Goal: Information Seeking & Learning: Learn about a topic

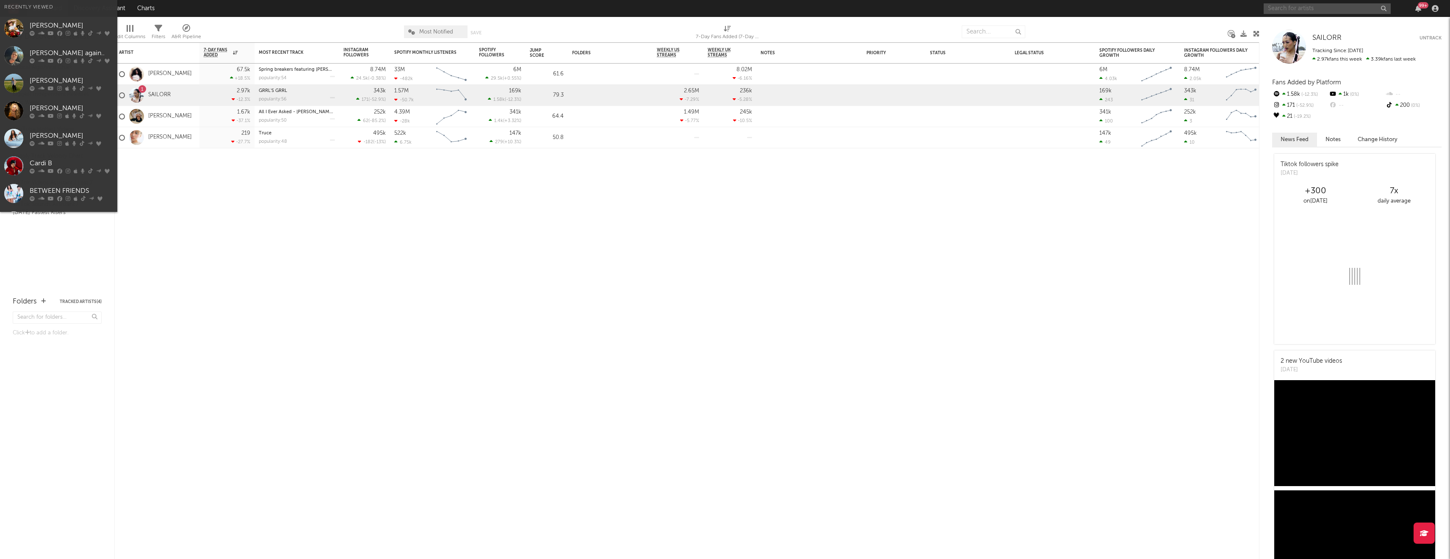
click at [1344, 5] on input "text" at bounding box center [1327, 8] width 127 height 11
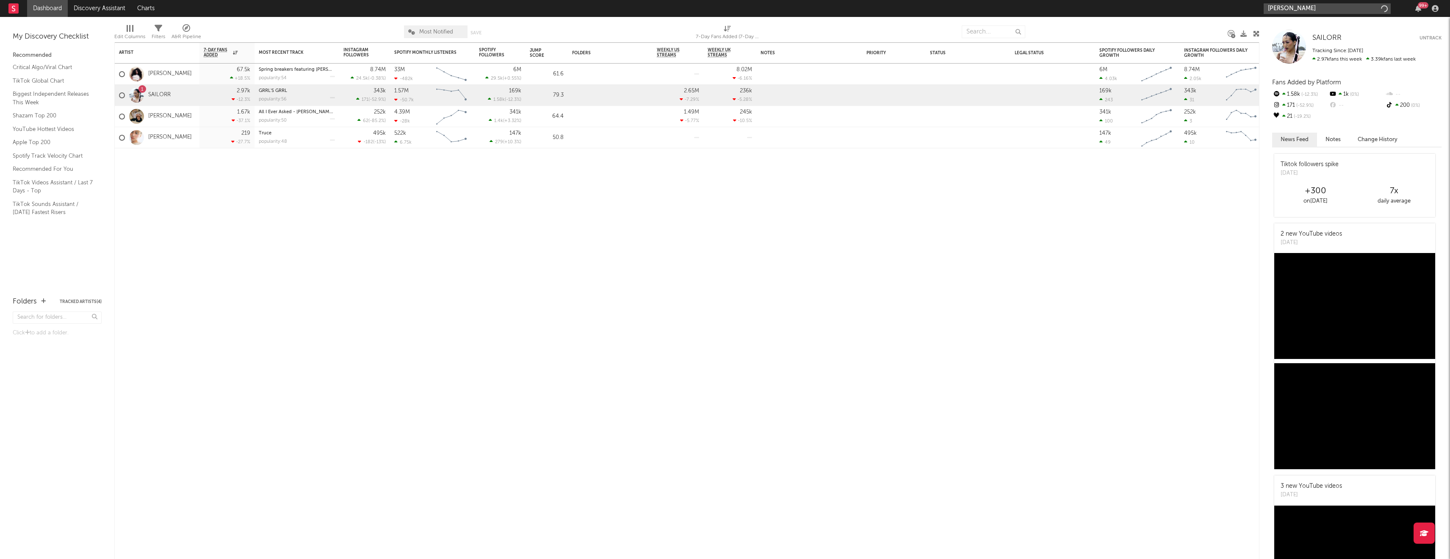
type input "[PERSON_NAME]"
click at [1377, 18] on link "[PERSON_NAME]" at bounding box center [1327, 28] width 127 height 28
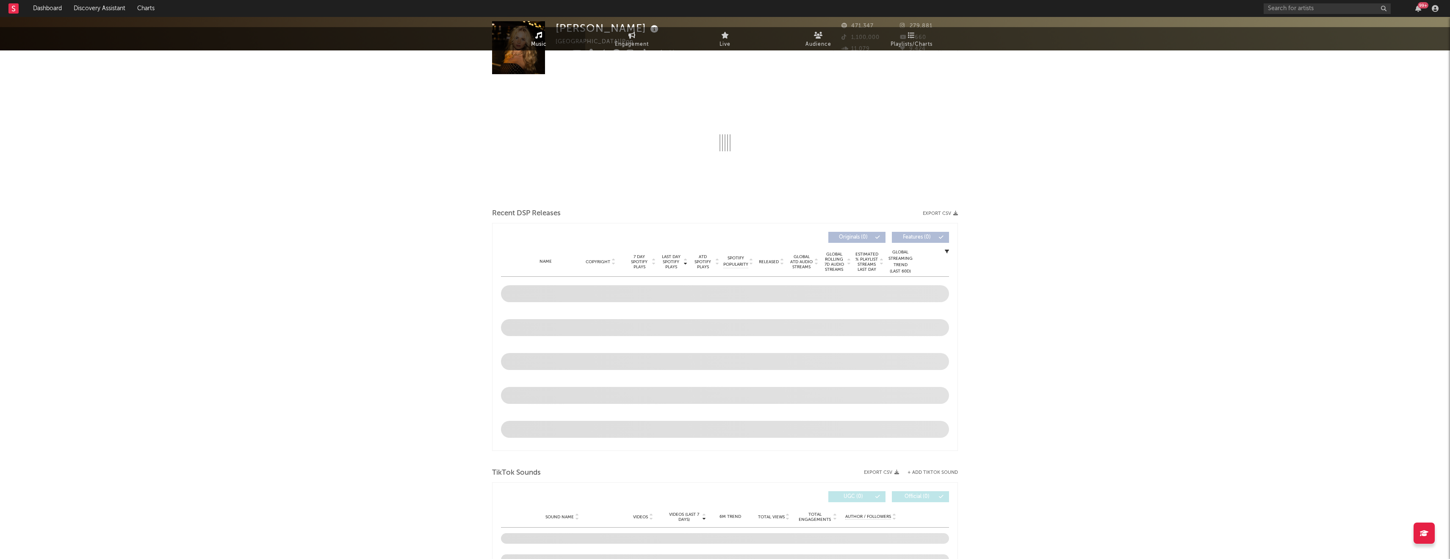
scroll to position [311, 0]
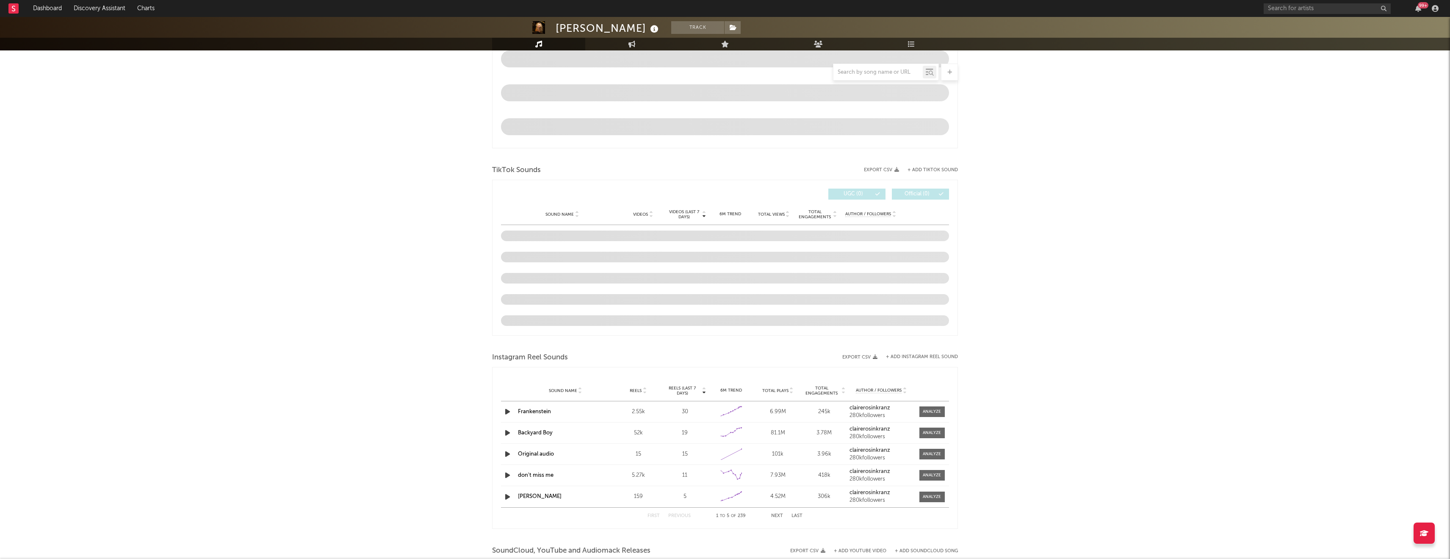
select select "6m"
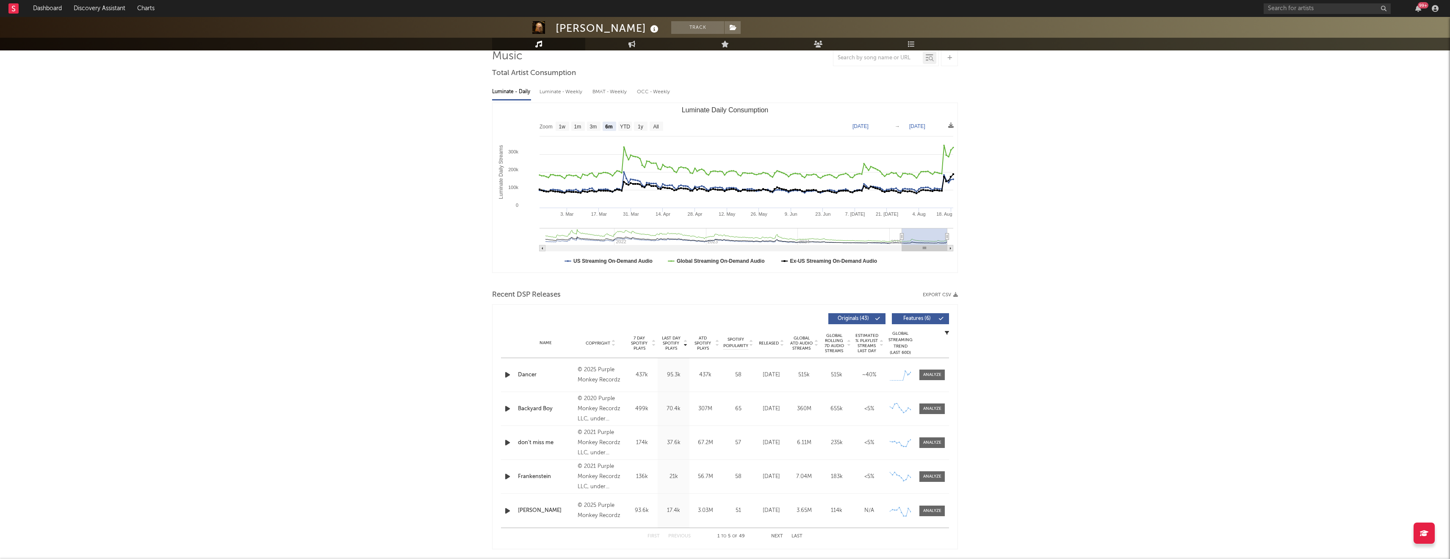
scroll to position [67, 0]
click at [933, 371] on div at bounding box center [932, 373] width 18 height 6
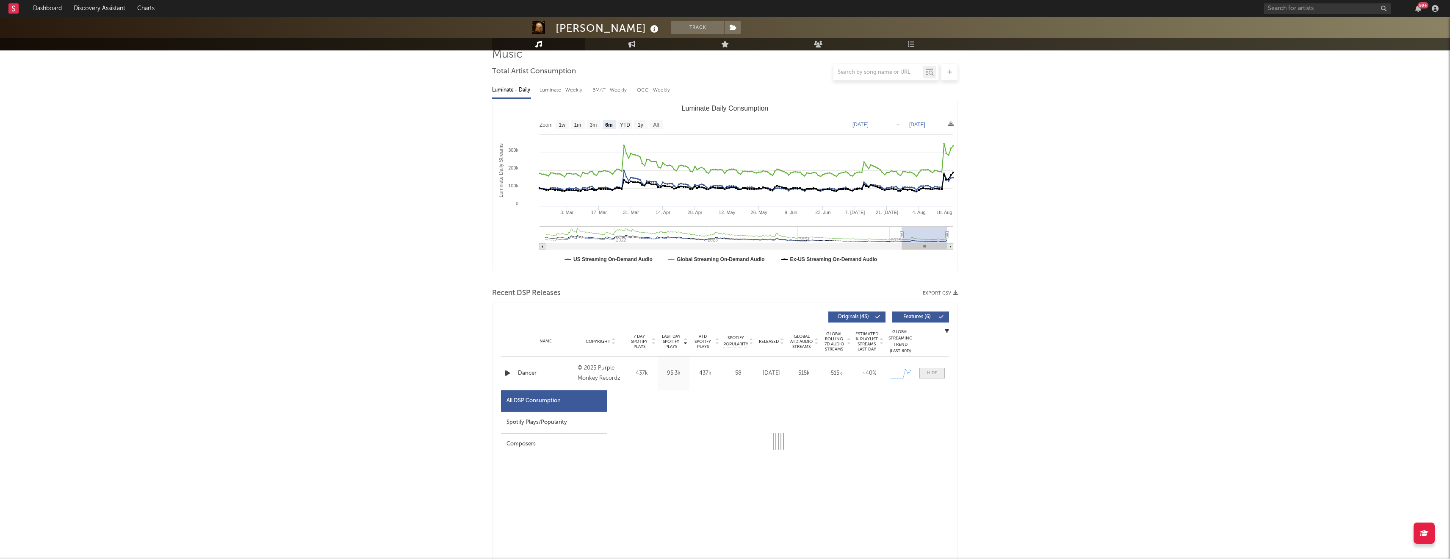
select select "1w"
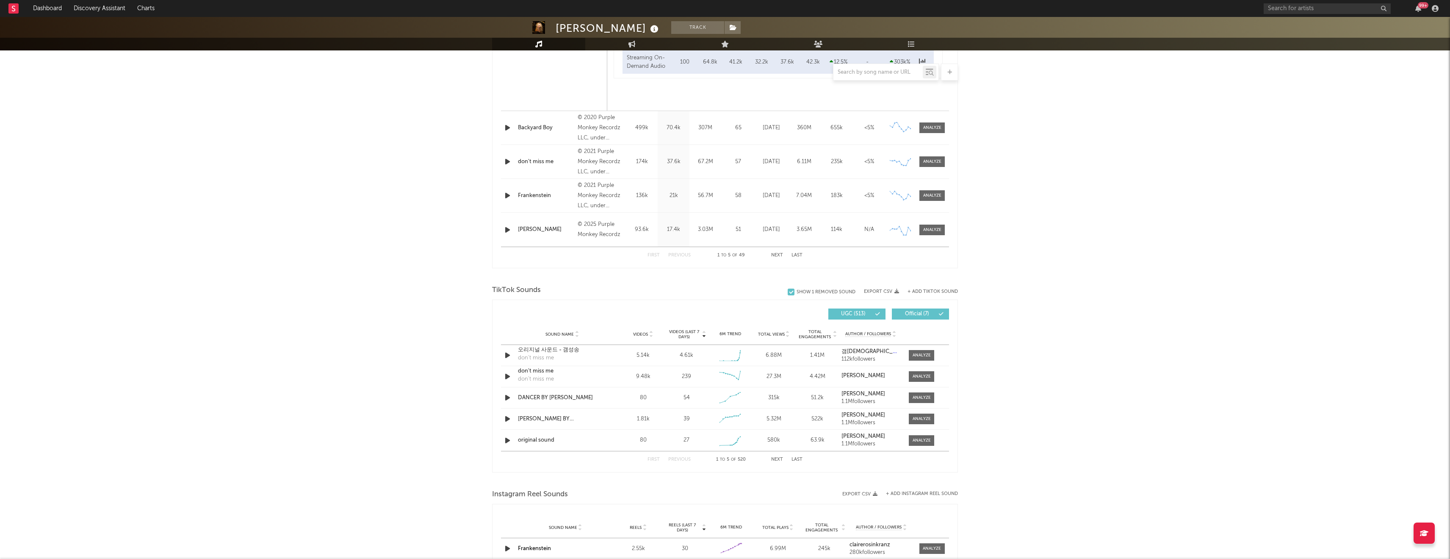
scroll to position [818, 0]
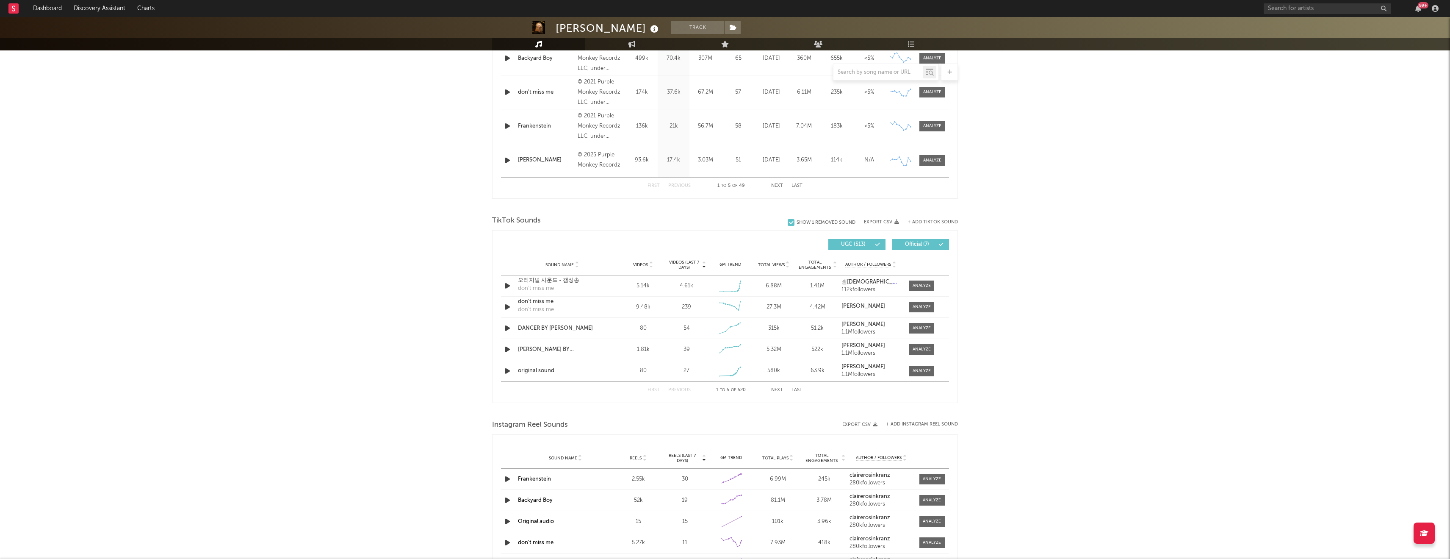
click at [798, 389] on button "Last" at bounding box center [797, 390] width 11 height 5
click at [923, 372] on div at bounding box center [922, 371] width 18 height 6
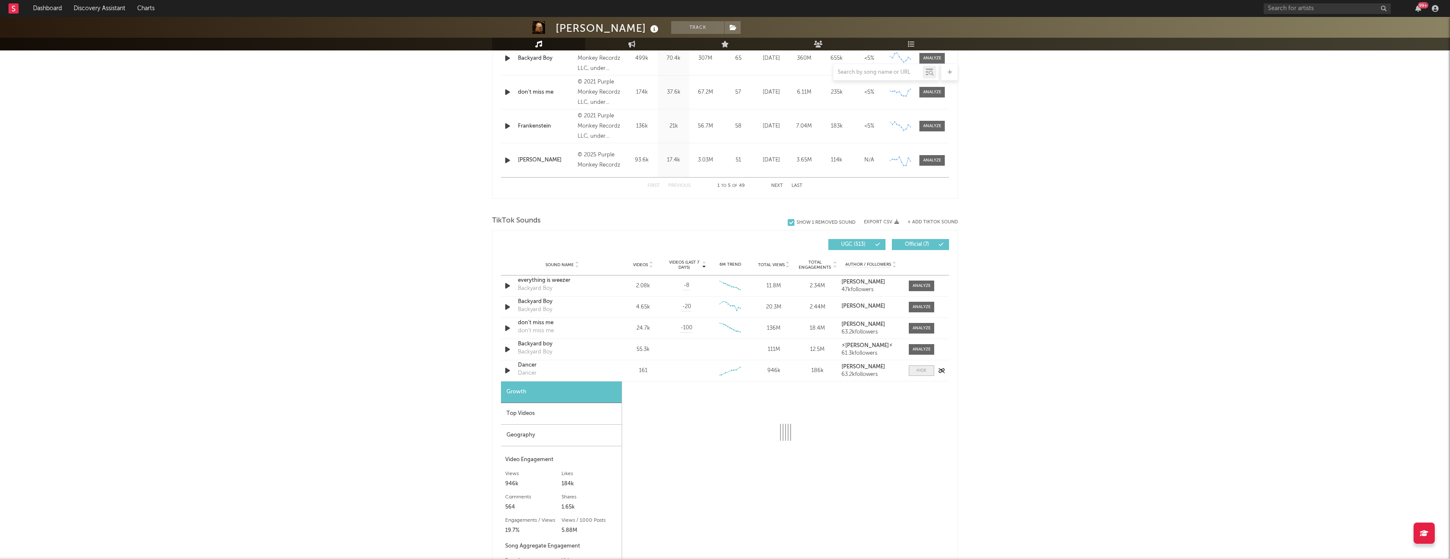
select select "1w"
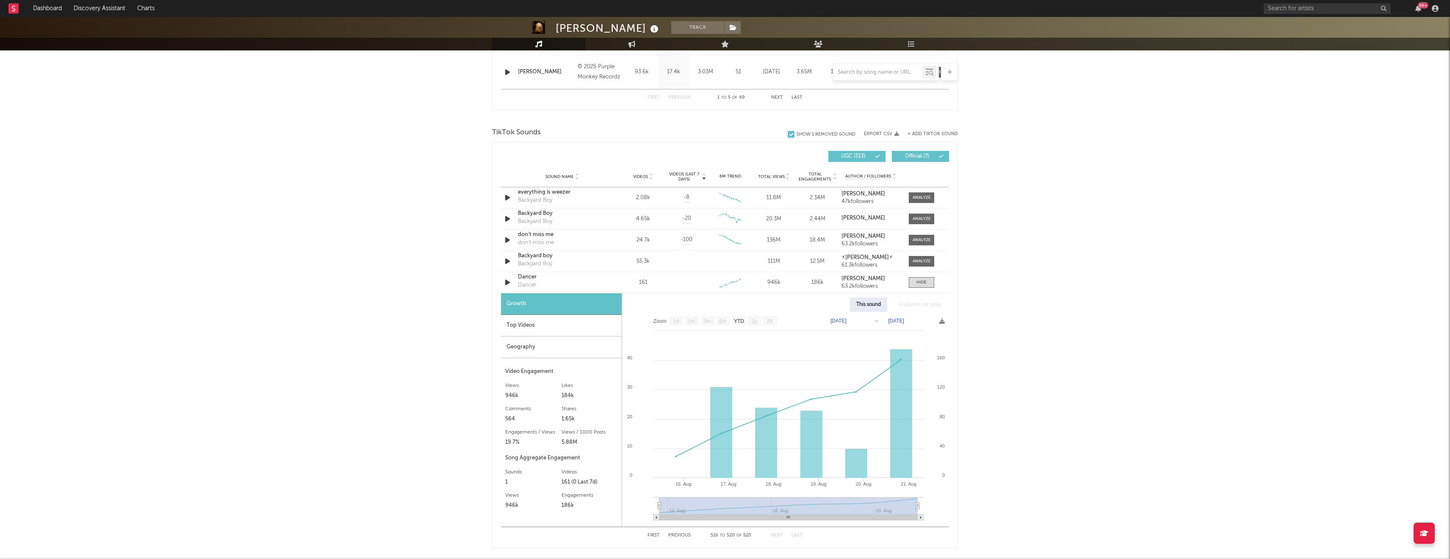
scroll to position [980, 0]
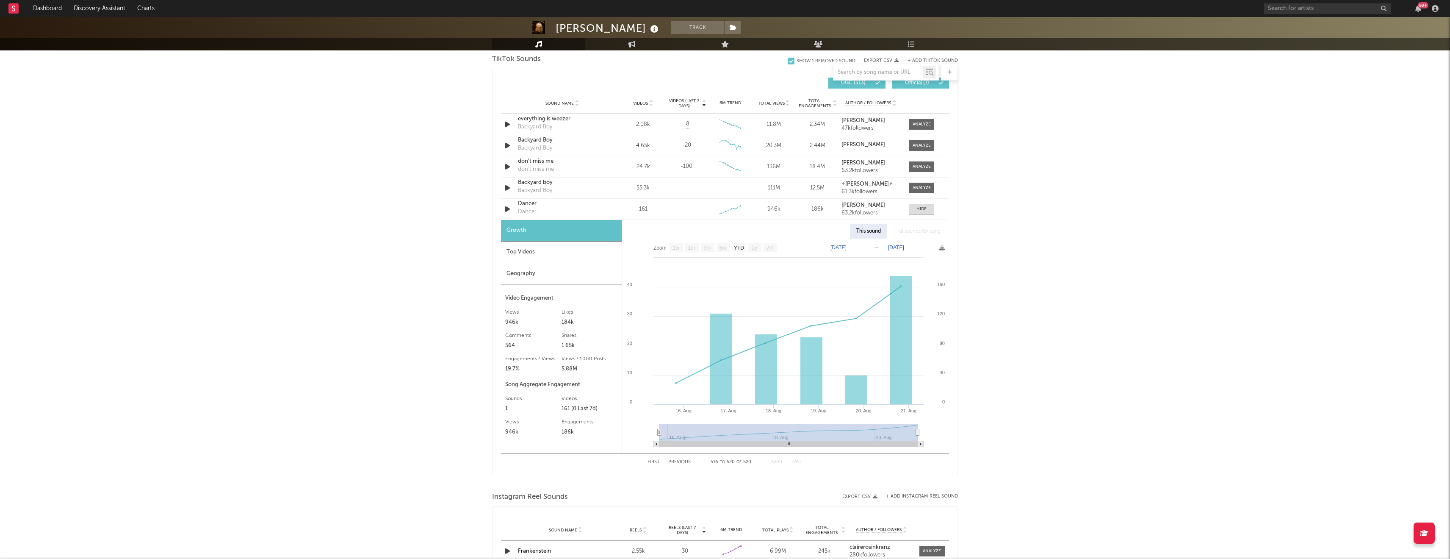
click at [970, 1] on nav "Dashboard Discovery Assistant Charts 99 +" at bounding box center [725, 8] width 1450 height 17
